Goal: Check status: Check status

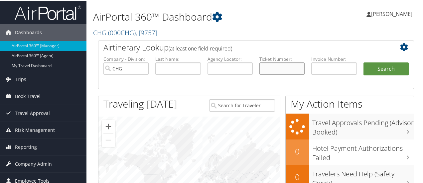
click at [280, 71] on input "text" at bounding box center [281, 68] width 45 height 12
paste input "0167172652954"
type input "0167172652954"
click at [374, 66] on button "Search" at bounding box center [385, 68] width 45 height 13
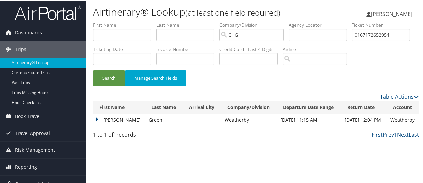
click at [96, 125] on td "Jennifer" at bounding box center [119, 119] width 52 height 12
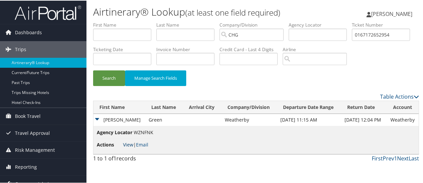
click at [130, 147] on link "View" at bounding box center [128, 144] width 10 height 6
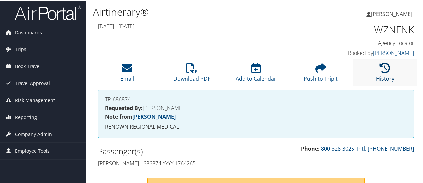
click at [387, 68] on icon at bounding box center [385, 67] width 11 height 11
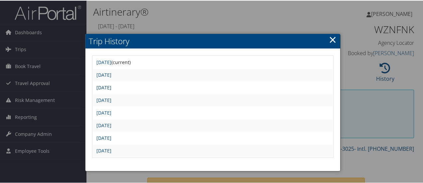
click at [111, 86] on link "Fri Jan 17 08:36:10 MST 2025" at bounding box center [103, 87] width 15 height 6
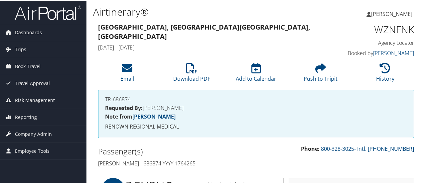
click at [223, 42] on div "Denver, CO Reno, NV Fri 14 Feb 2025 - Mon 17 Feb 2025" at bounding box center [215, 37] width 244 height 33
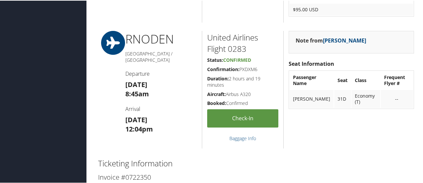
scroll to position [628, 0]
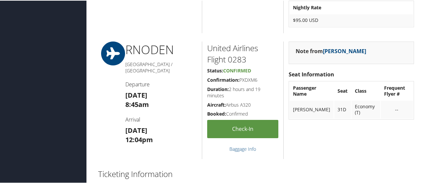
click at [245, 77] on h5 "Confirmation: PXDXM6" at bounding box center [242, 79] width 71 height 7
copy h5 "PXDXM6"
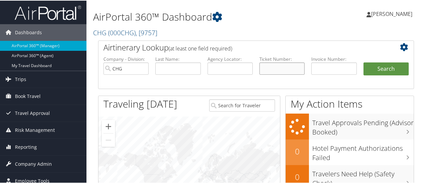
click at [273, 68] on input "text" at bounding box center [281, 68] width 45 height 12
paste input "0167174287087"
type input "0167174287087"
click at [369, 68] on button "Search" at bounding box center [385, 68] width 45 height 13
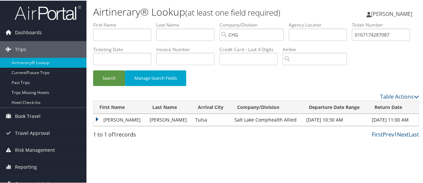
click at [96, 125] on td "Andre" at bounding box center [119, 119] width 53 height 12
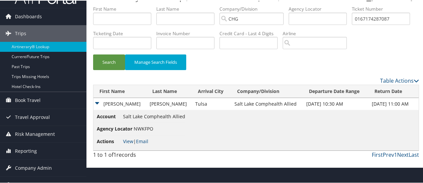
scroll to position [25, 0]
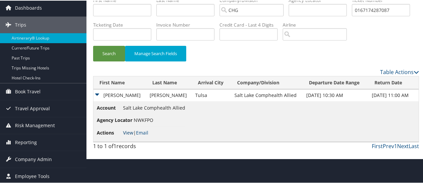
click at [129, 135] on link "View" at bounding box center [128, 132] width 10 height 6
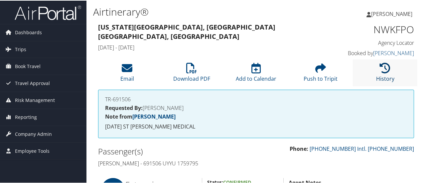
click at [385, 70] on icon at bounding box center [385, 67] width 11 height 11
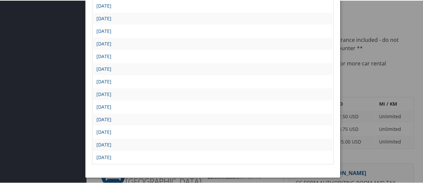
scroll to position [166, 0]
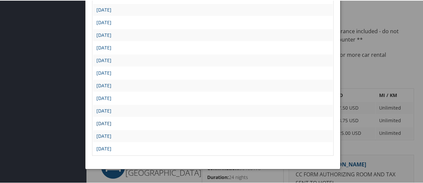
click at [111, 123] on link "[DATE]" at bounding box center [103, 123] width 15 height 6
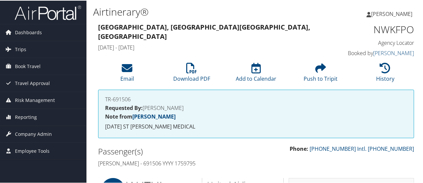
click at [208, 43] on h4 "Sun 02 Feb 2025 - Thu 13 Feb 2025" at bounding box center [215, 46] width 234 height 7
click at [380, 70] on icon at bounding box center [385, 67] width 11 height 11
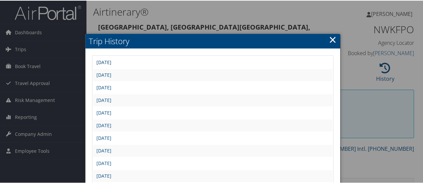
click at [111, 60] on link "[DATE]" at bounding box center [103, 62] width 15 height 6
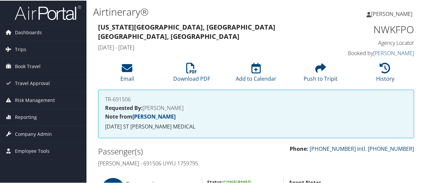
click at [248, 43] on h4 "[DATE] - [DATE]" at bounding box center [215, 46] width 234 height 7
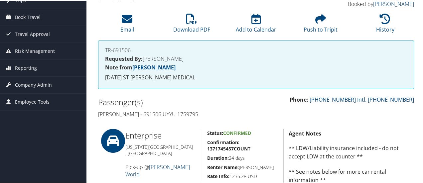
scroll to position [58, 0]
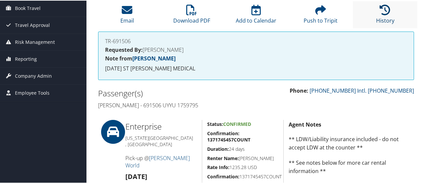
click at [380, 8] on icon at bounding box center [385, 9] width 11 height 11
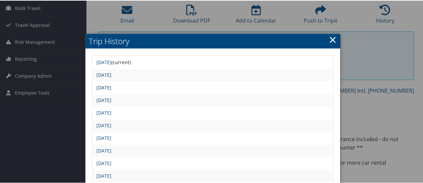
click at [111, 89] on link "[DATE]" at bounding box center [103, 87] width 15 height 6
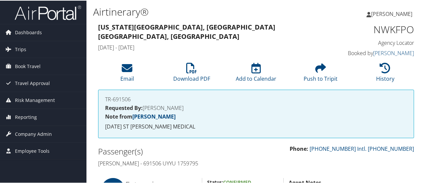
click at [229, 34] on div "[US_STATE][GEOGRAPHIC_DATA], [GEOGRAPHIC_DATA] [GEOGRAPHIC_DATA], [GEOGRAPHIC_D…" at bounding box center [215, 37] width 244 height 33
click at [382, 67] on icon at bounding box center [385, 67] width 11 height 11
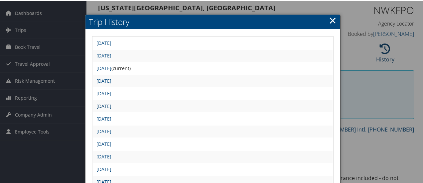
scroll to position [33, 0]
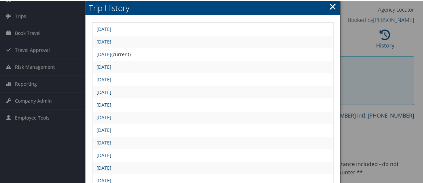
click at [111, 128] on link "[DATE]" at bounding box center [103, 129] width 15 height 6
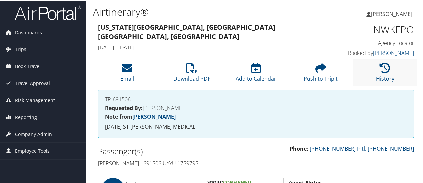
click at [376, 69] on li "History" at bounding box center [385, 72] width 65 height 27
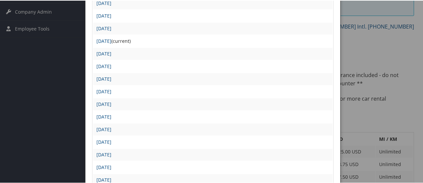
scroll to position [133, 0]
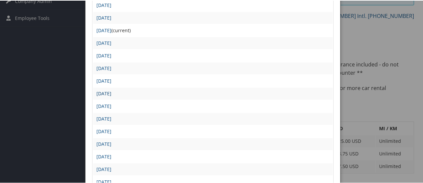
click at [111, 92] on link "[DATE]" at bounding box center [103, 93] width 15 height 6
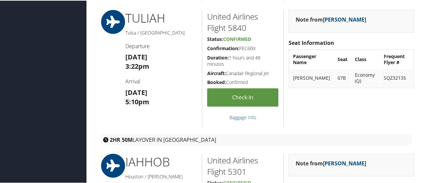
scroll to position [565, 0]
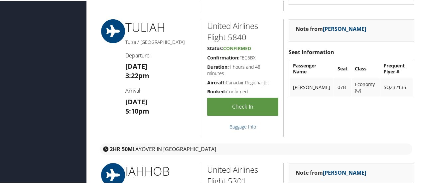
click at [247, 56] on h5 "Confirmation: FEC6BX" at bounding box center [242, 57] width 71 height 7
copy h5 "FEC6BX"
